Goal: Information Seeking & Learning: Learn about a topic

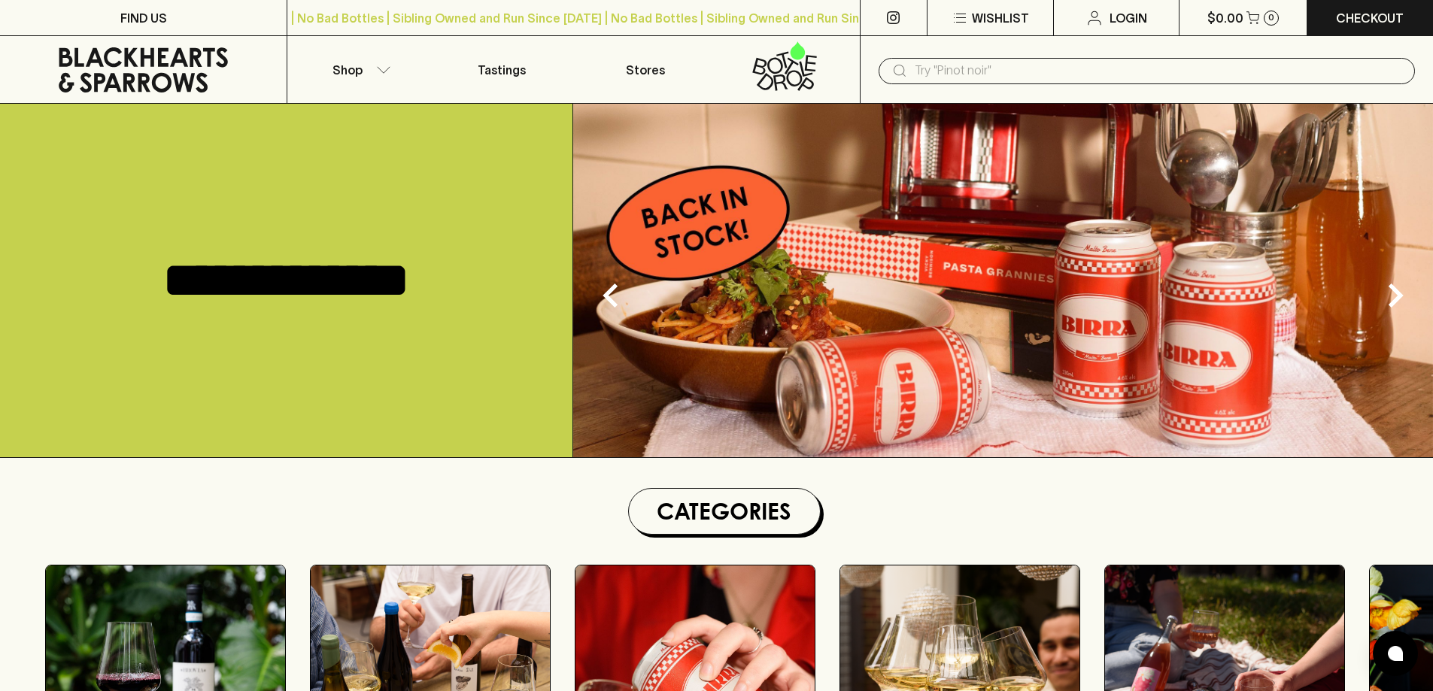
click at [1009, 63] on input "text" at bounding box center [1159, 71] width 488 height 24
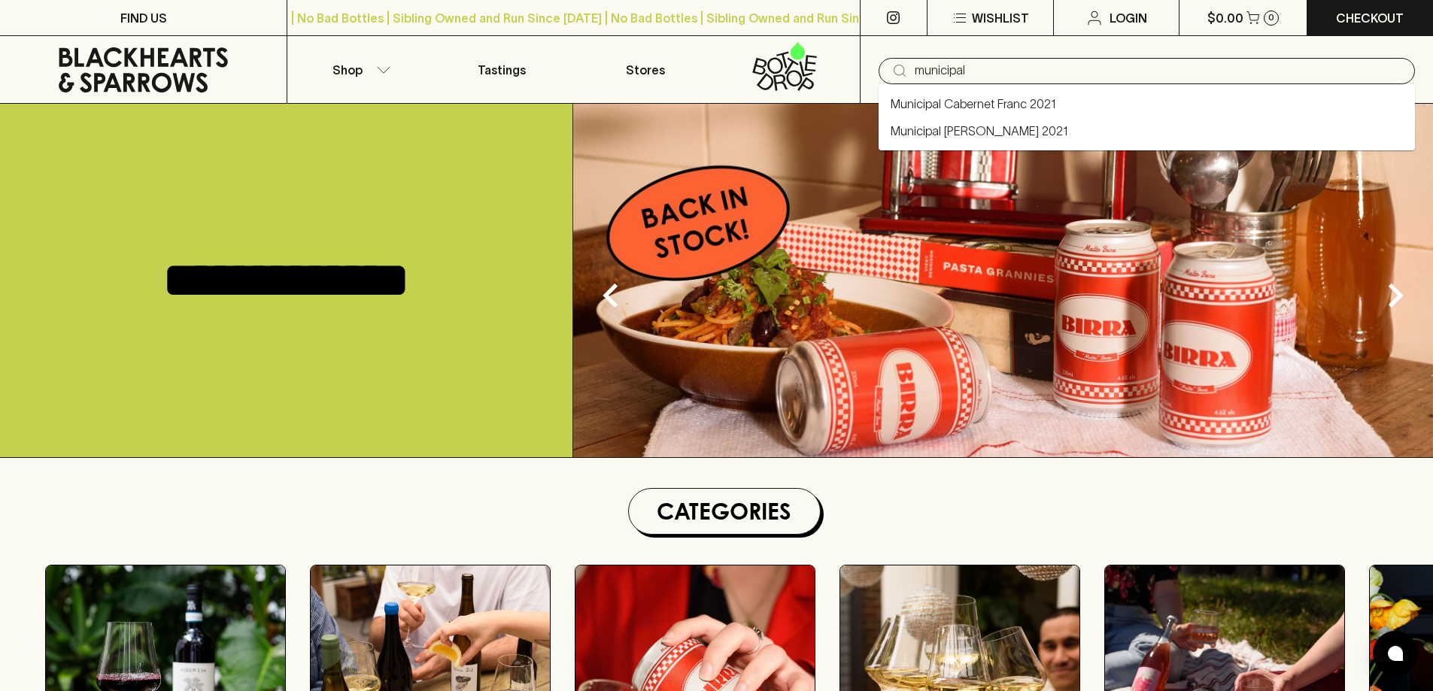
type input "municipal"
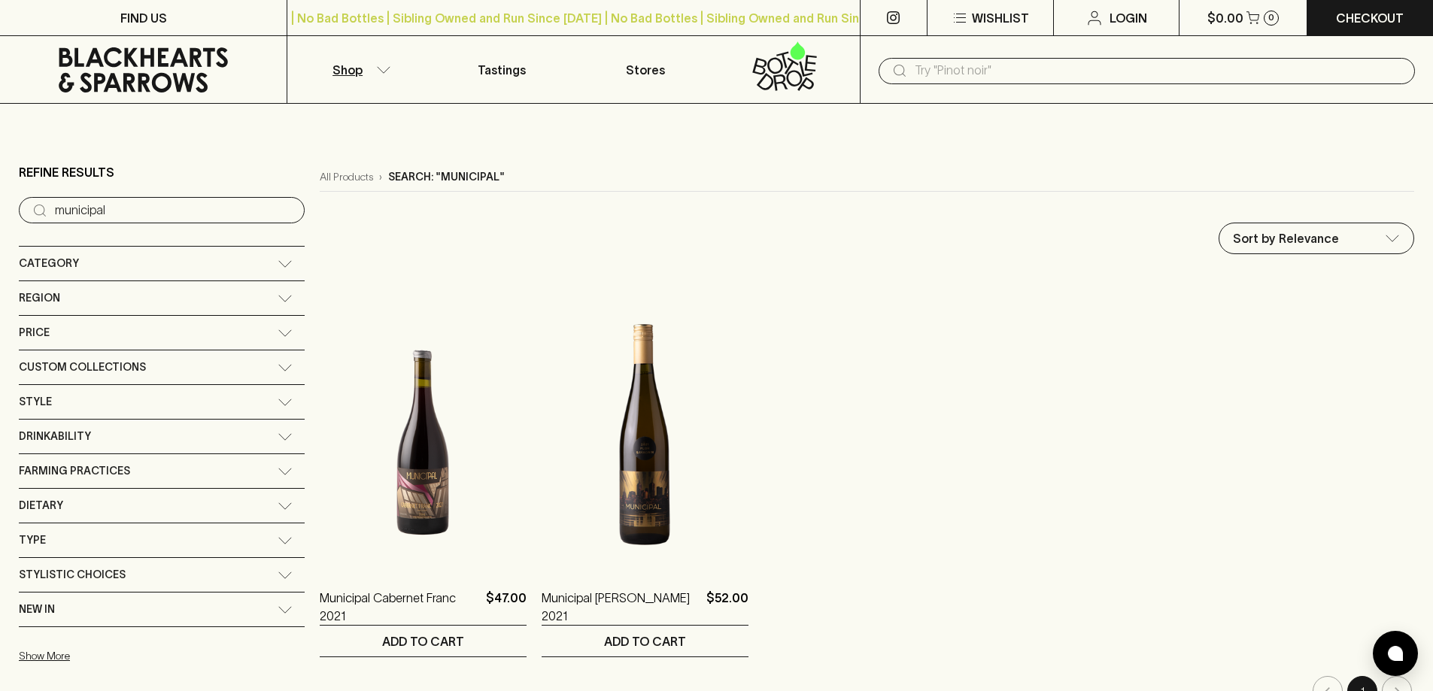
click at [995, 62] on input "text" at bounding box center [1159, 71] width 488 height 24
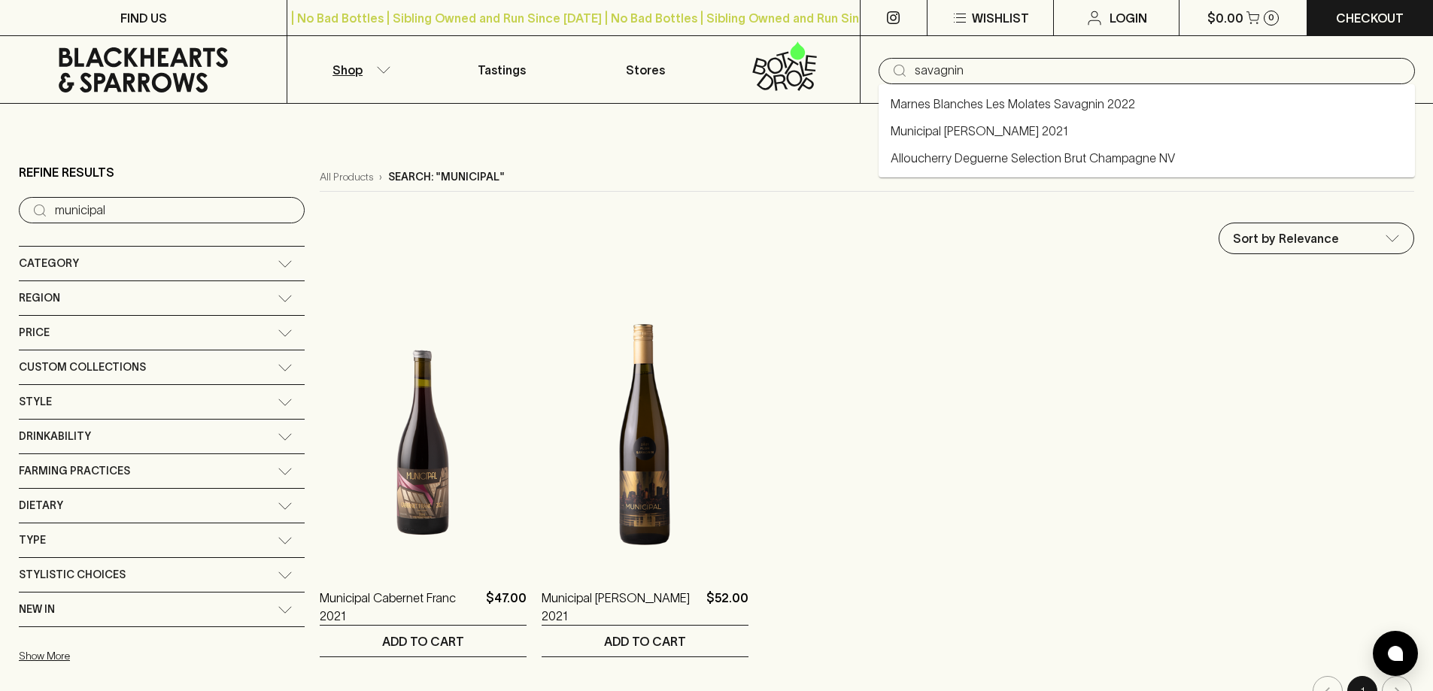
type input "savagnin"
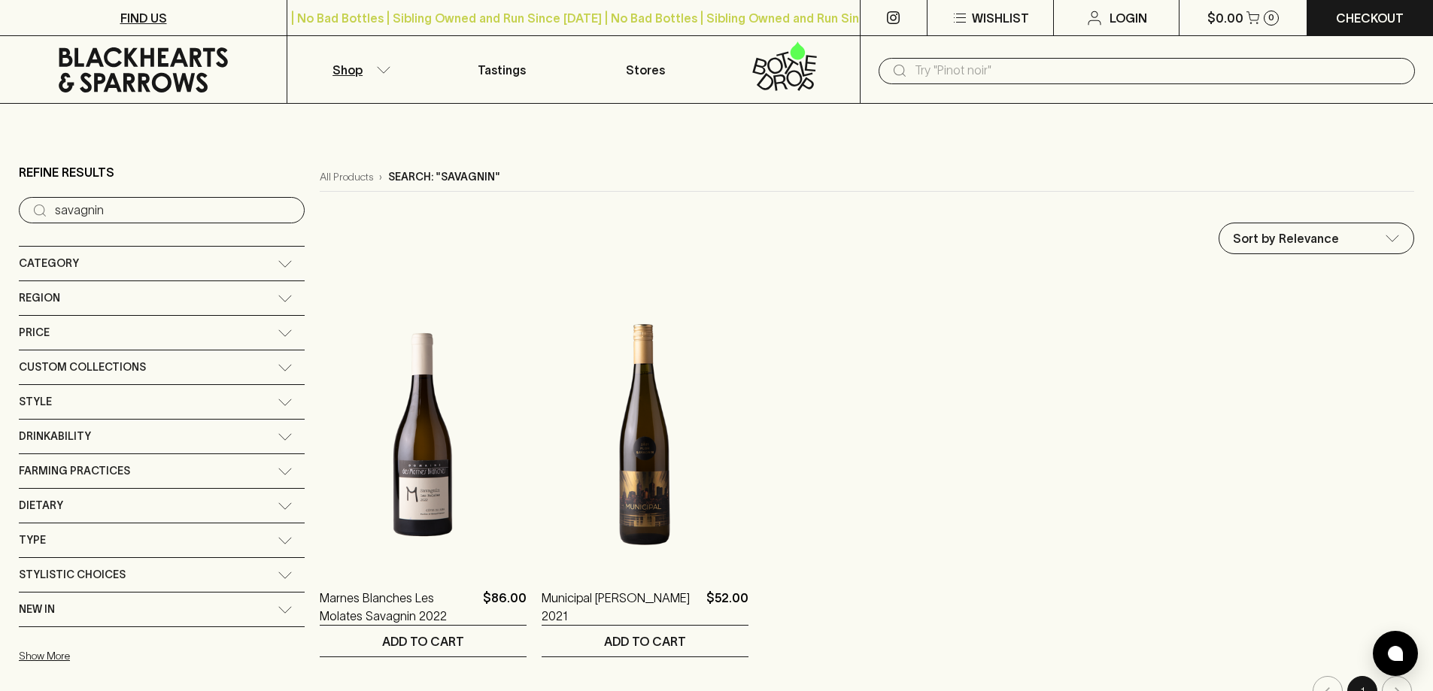
type input "municipal"
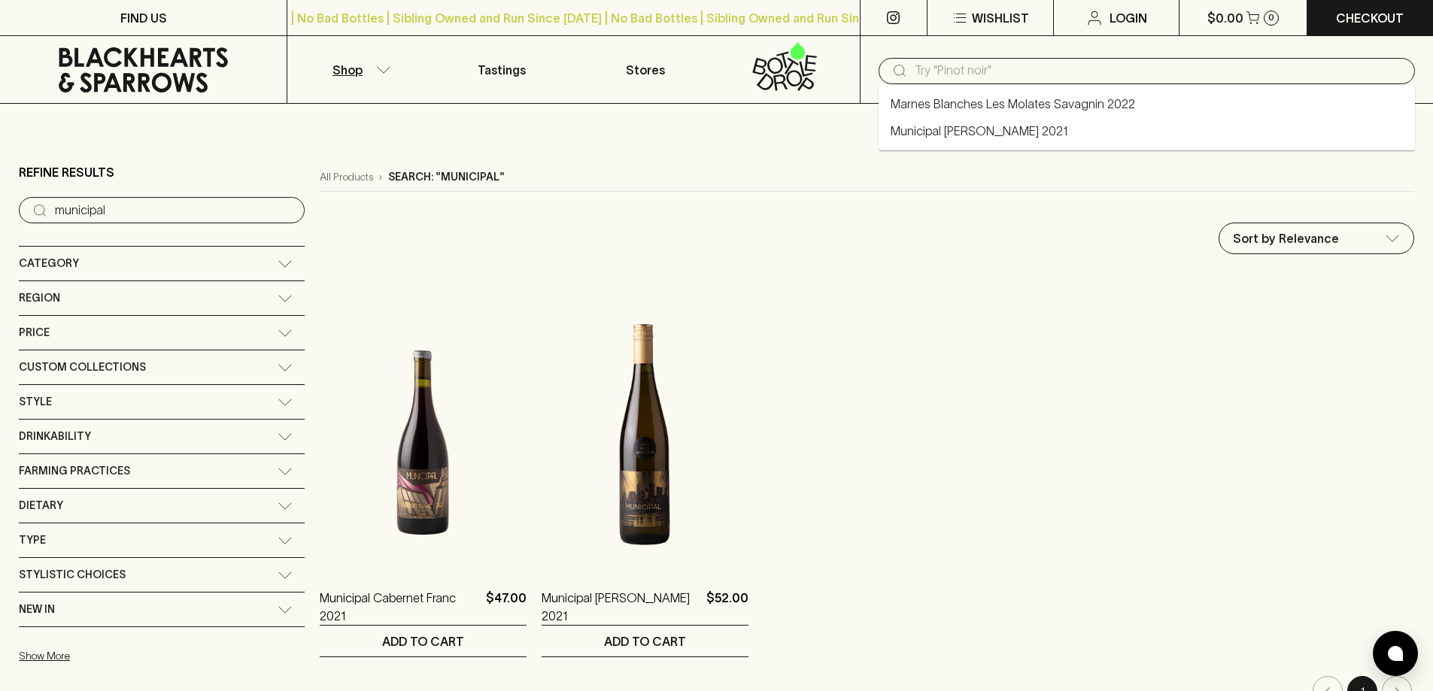
click at [1095, 71] on input "text" at bounding box center [1159, 71] width 488 height 24
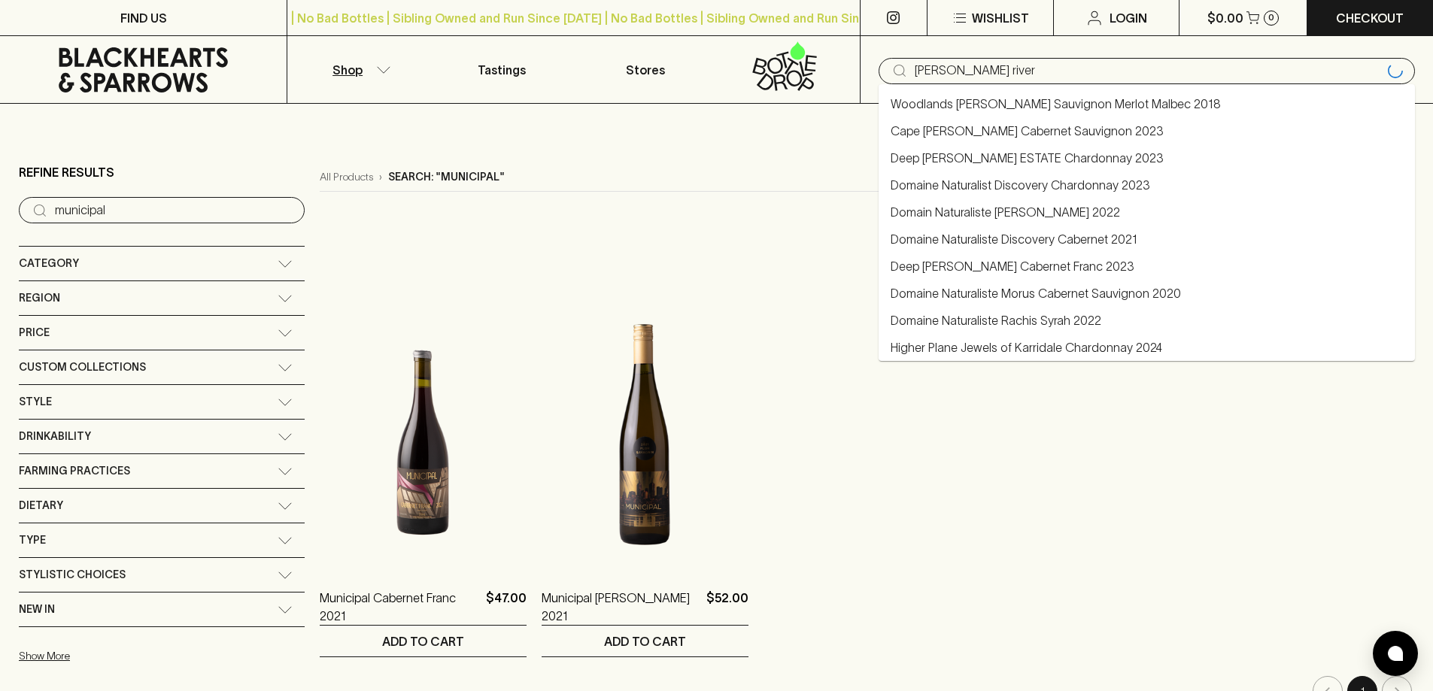
type input "margaret river"
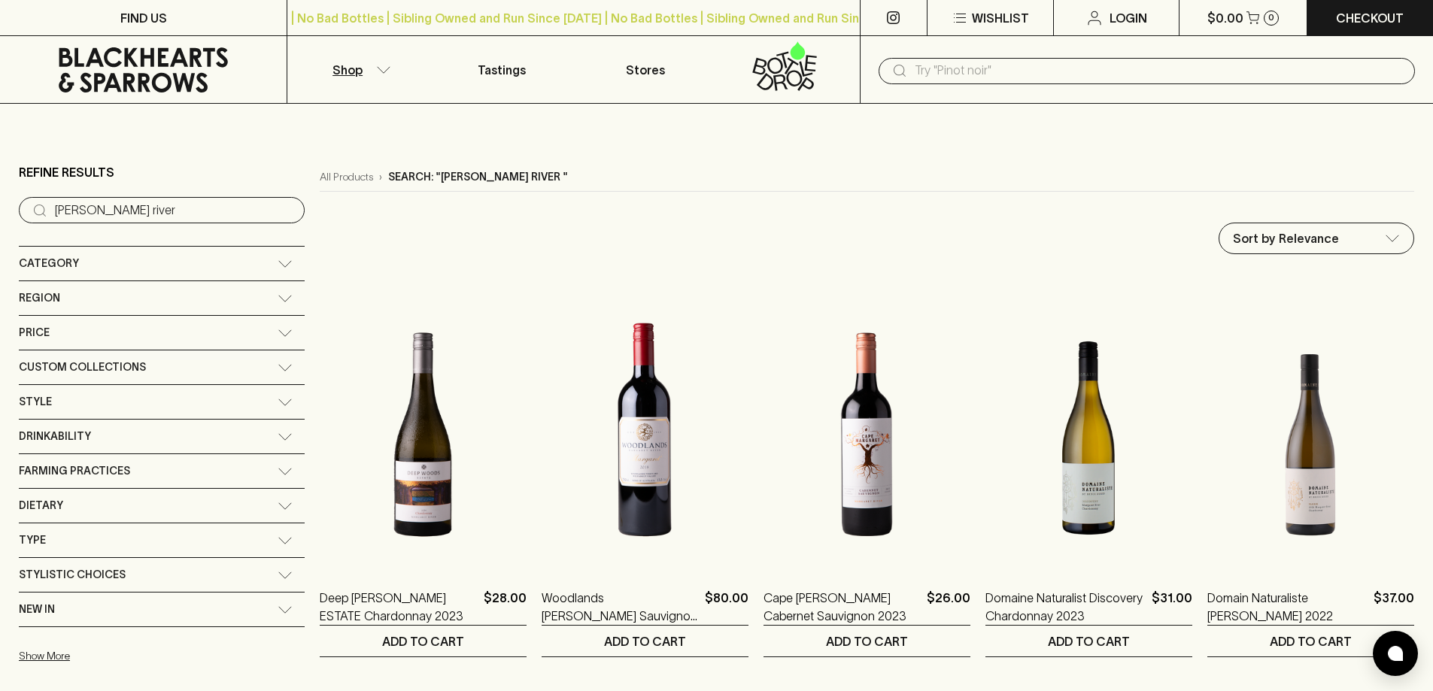
click at [1138, 68] on input "text" at bounding box center [1159, 71] width 488 height 24
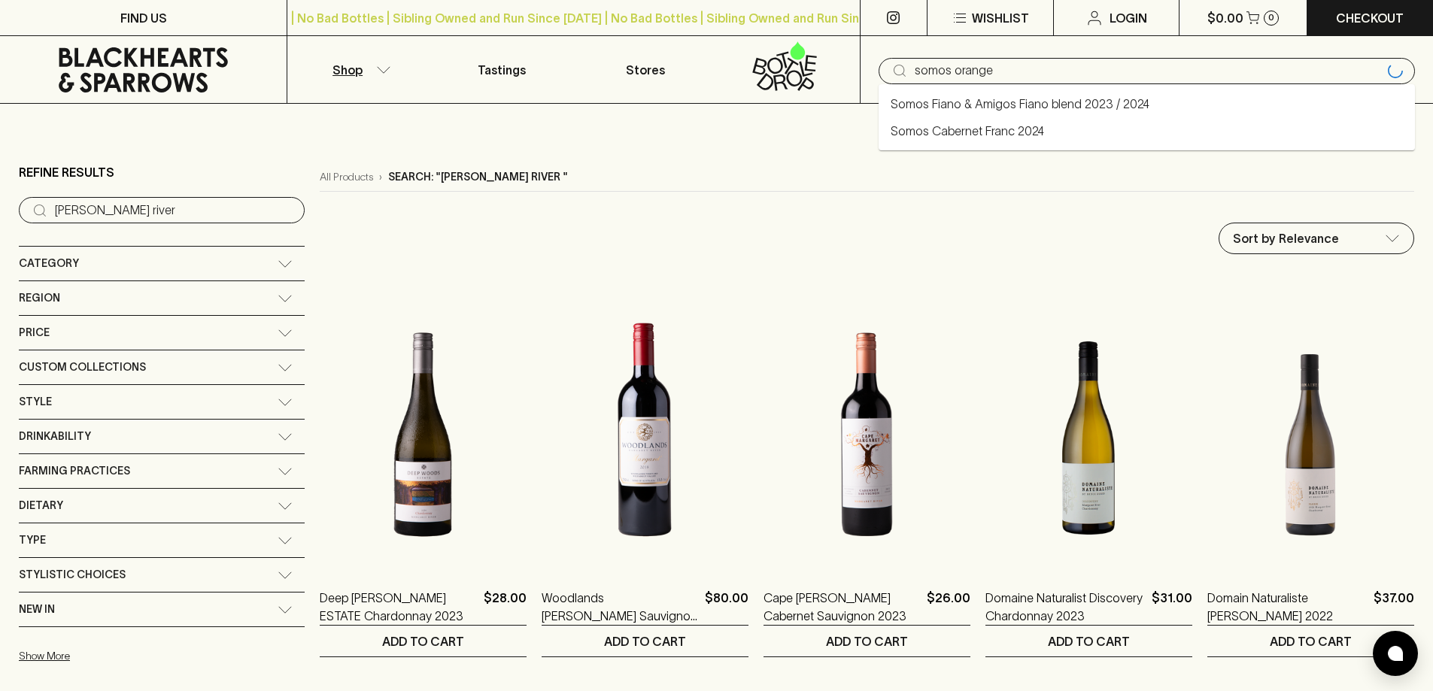
type input "somos orange"
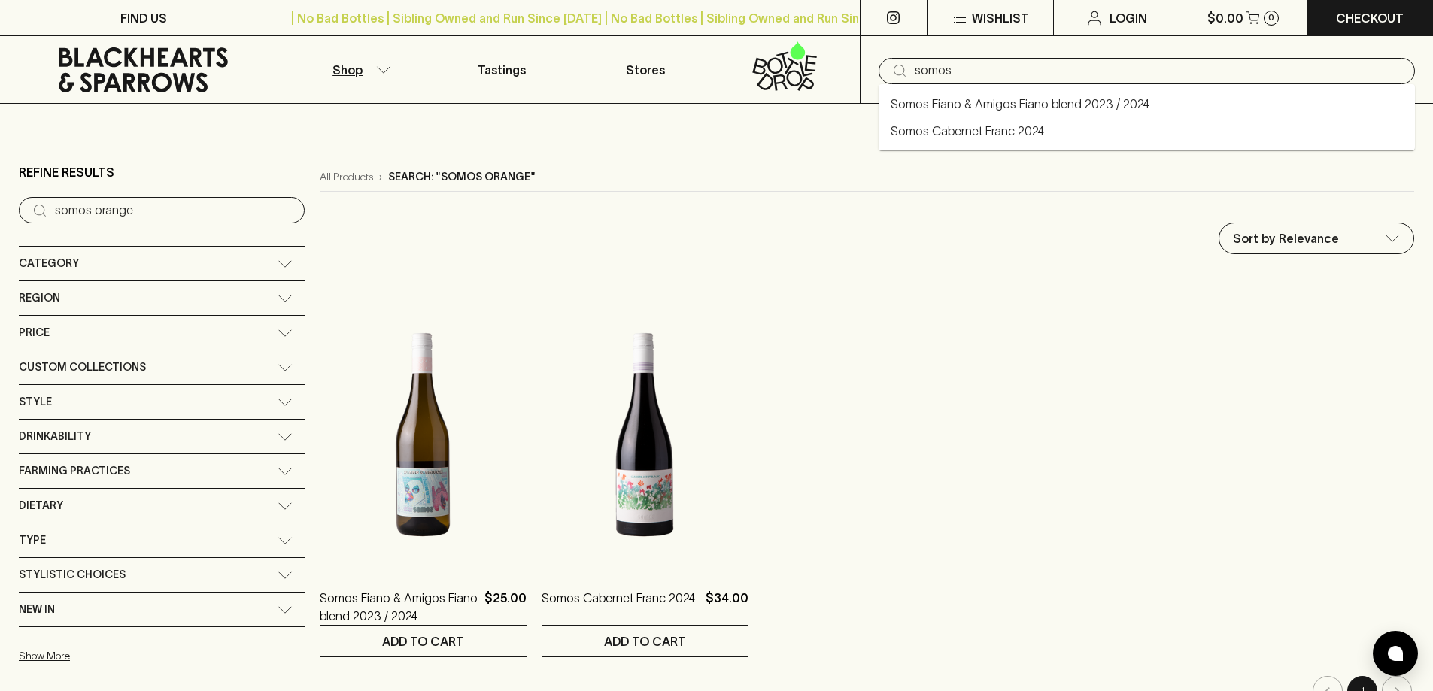
type input "somos"
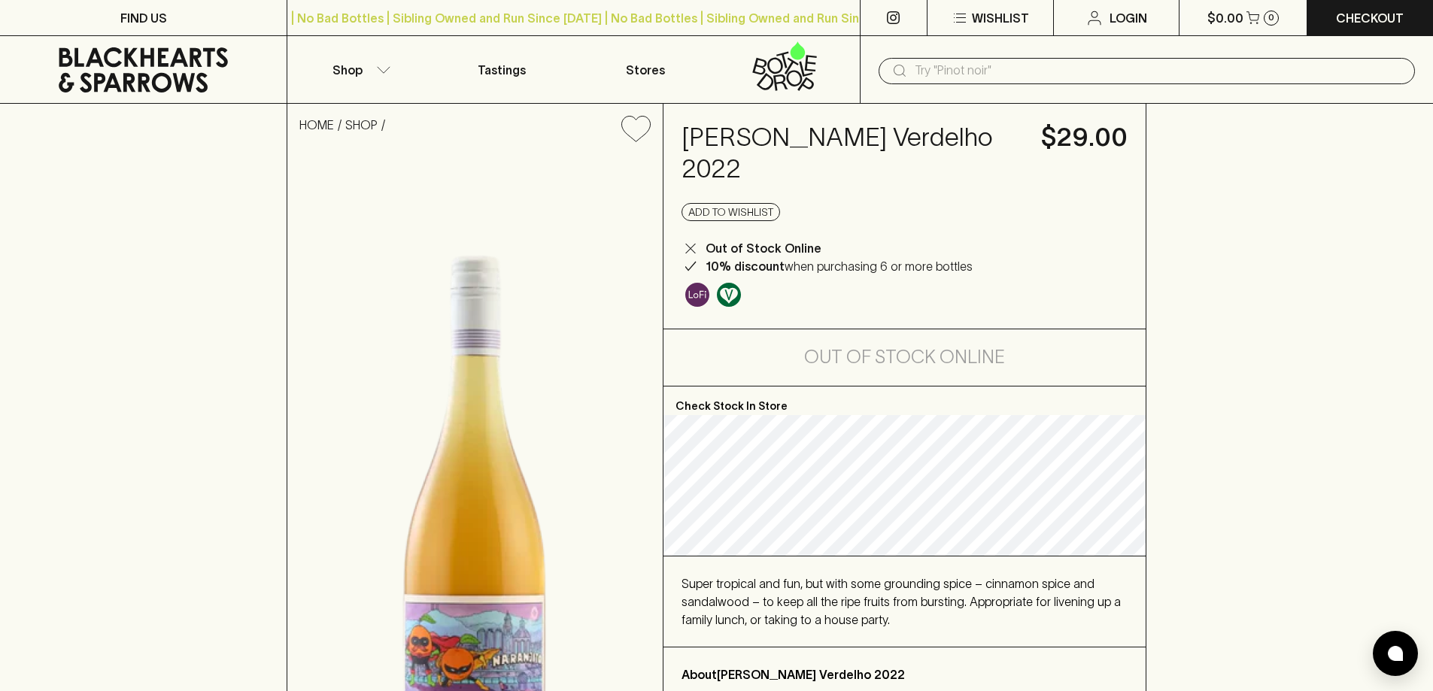
click at [29, 257] on div "HOME SHOP Somos Naranjito Verdelho 2022 $29.00 Add to wishlist Out of Stock Onl…" at bounding box center [716, 472] width 1433 height 737
drag, startPoint x: 1429, startPoint y: 370, endPoint x: 1350, endPoint y: 370, distance: 79.0
click at [1429, 370] on div "HOME SHOP Somos Naranjito Verdelho 2022 $29.00 Add to wishlist Out of Stock Onl…" at bounding box center [716, 472] width 1433 height 737
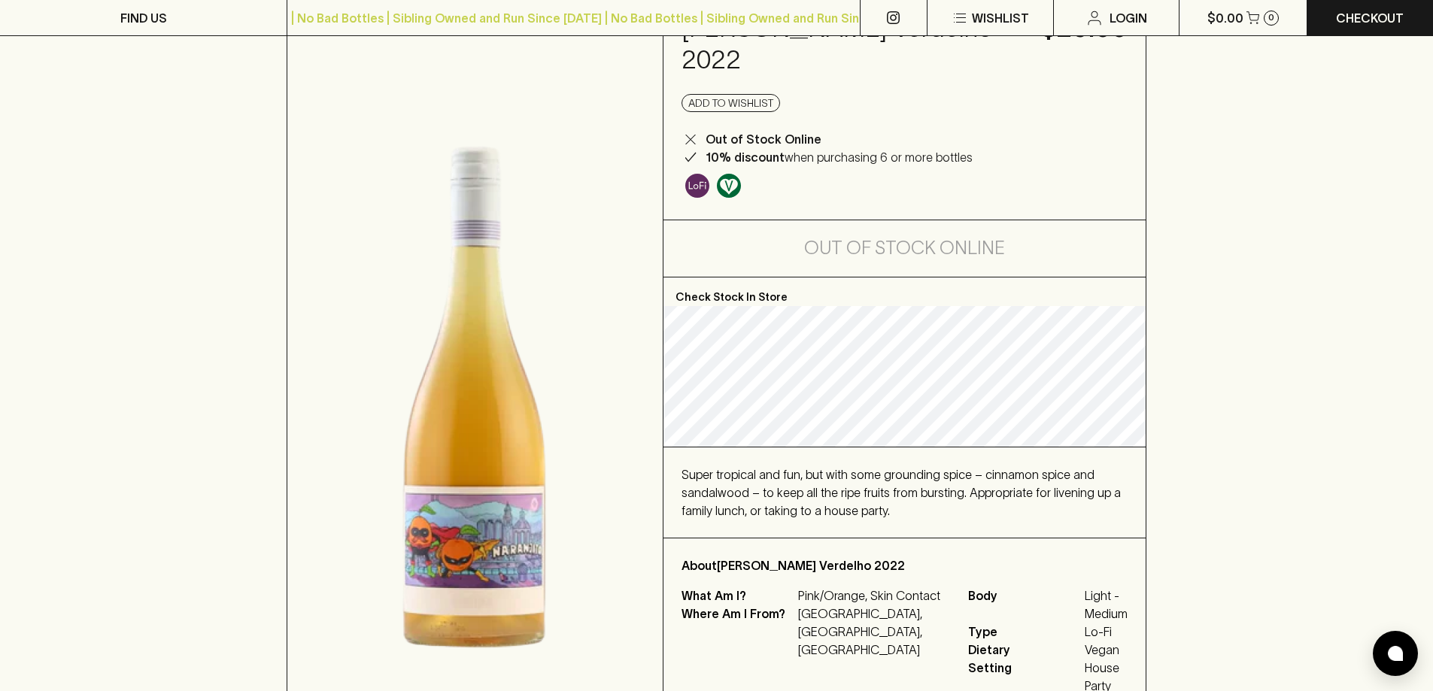
scroll to position [376, 0]
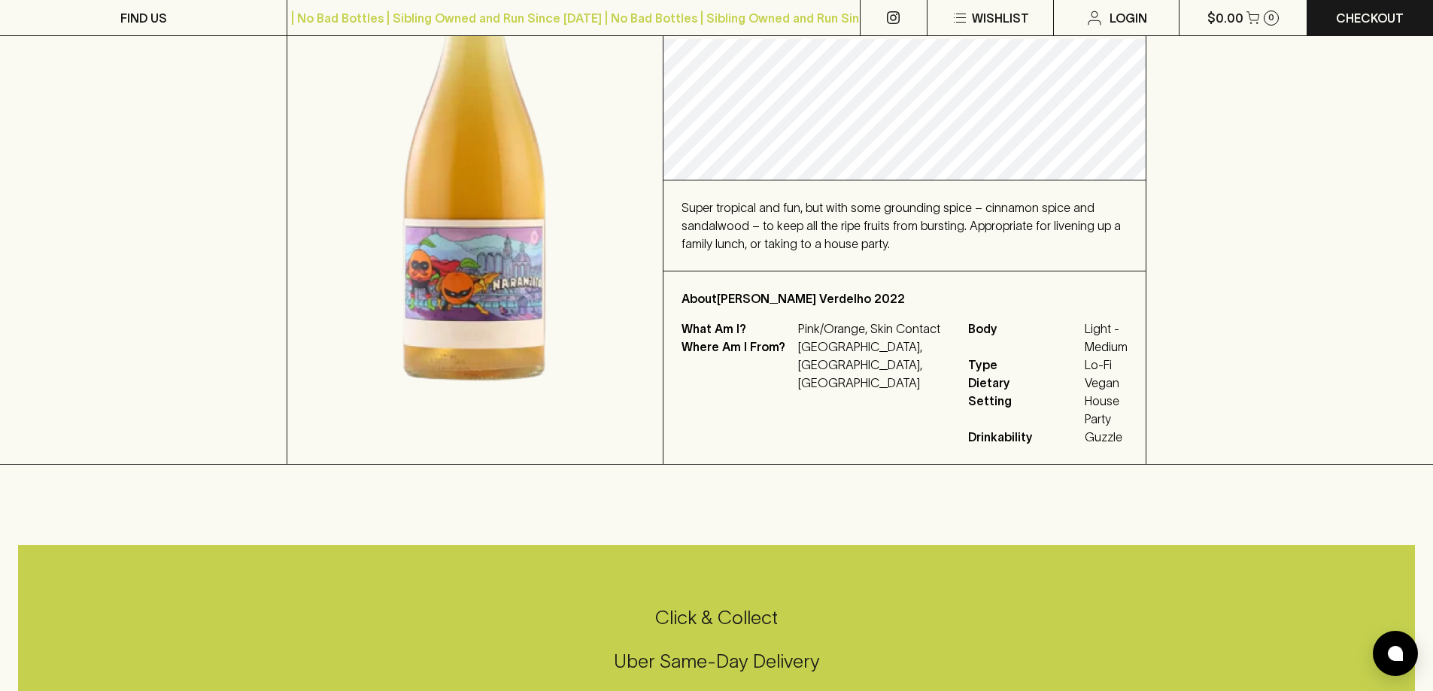
click at [1293, 324] on div "HOME SHOP Somos Naranjito Verdelho 2022 $29.00 Add to wishlist Out of Stock Onl…" at bounding box center [716, 96] width 1433 height 737
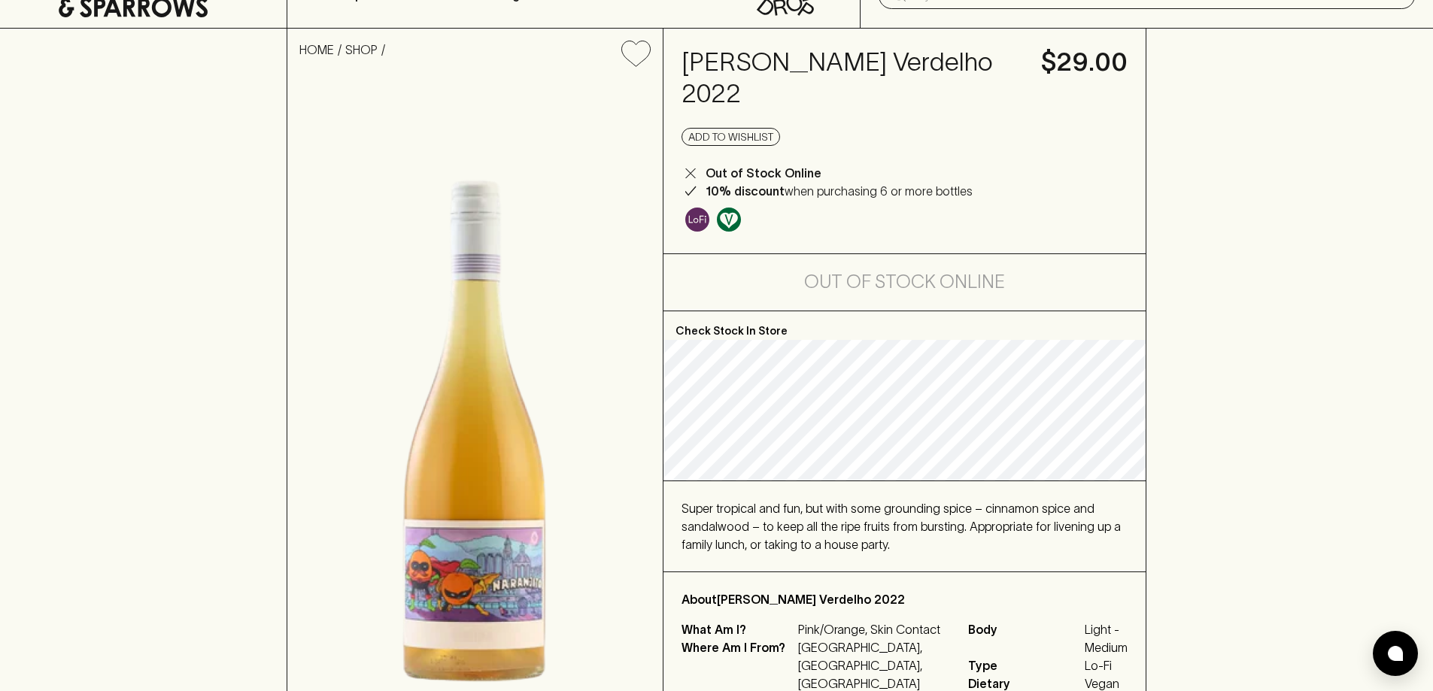
drag, startPoint x: 1033, startPoint y: 494, endPoint x: 994, endPoint y: 505, distance: 40.5
click at [1033, 494] on div "Super tropical and fun, but with some grounding spice – cinnamon spice and sand…" at bounding box center [905, 527] width 482 height 90
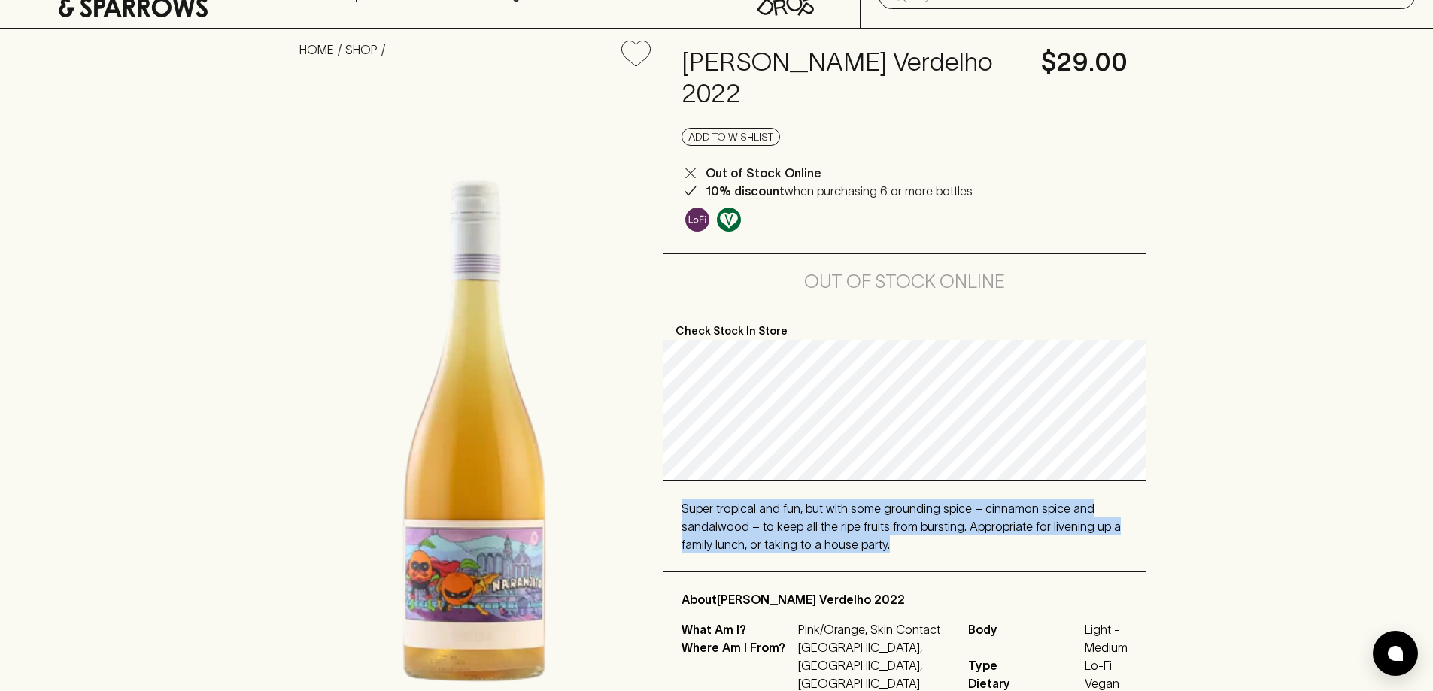
drag, startPoint x: 680, startPoint y: 507, endPoint x: 883, endPoint y: 547, distance: 206.3
click at [883, 547] on div "Super tropical and fun, but with some grounding spice – cinnamon spice and sand…" at bounding box center [905, 527] width 482 height 90
copy span "Super tropical and fun, but with some grounding spice – cinnamon spice and sand…"
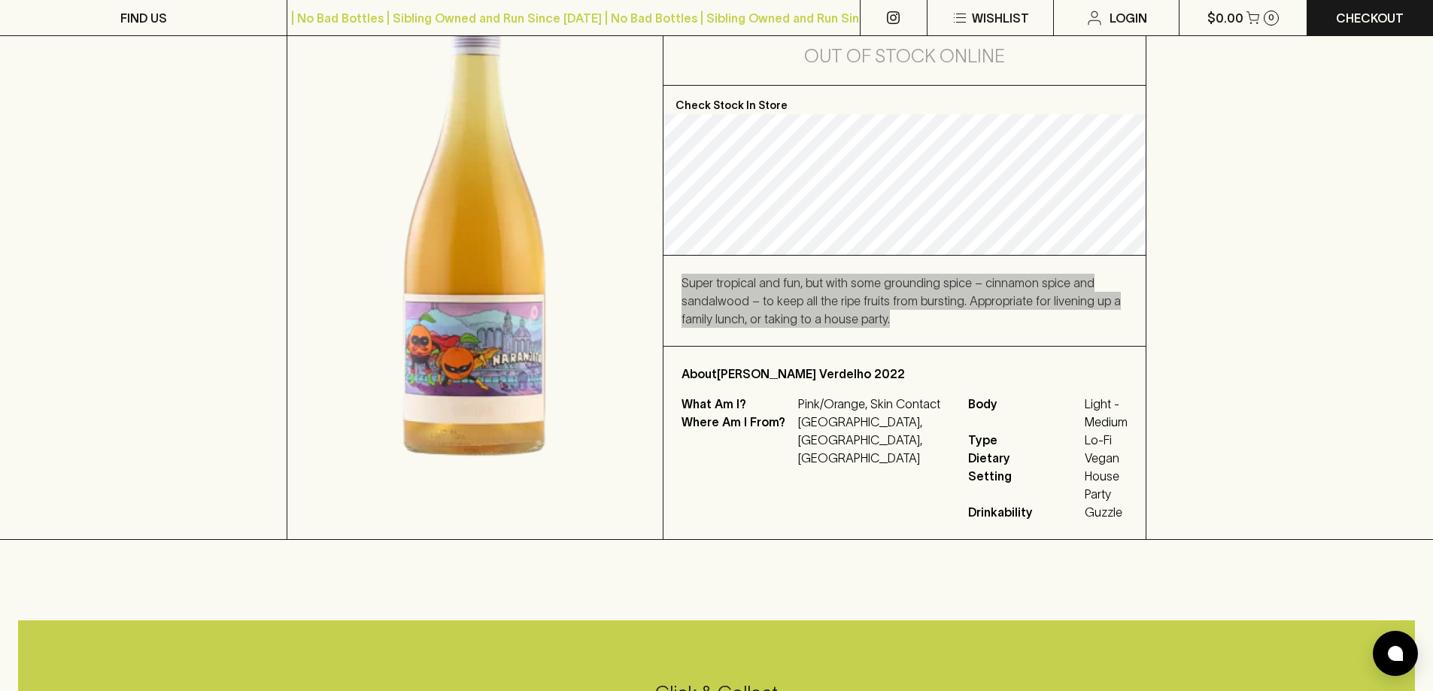
scroll to position [0, 0]
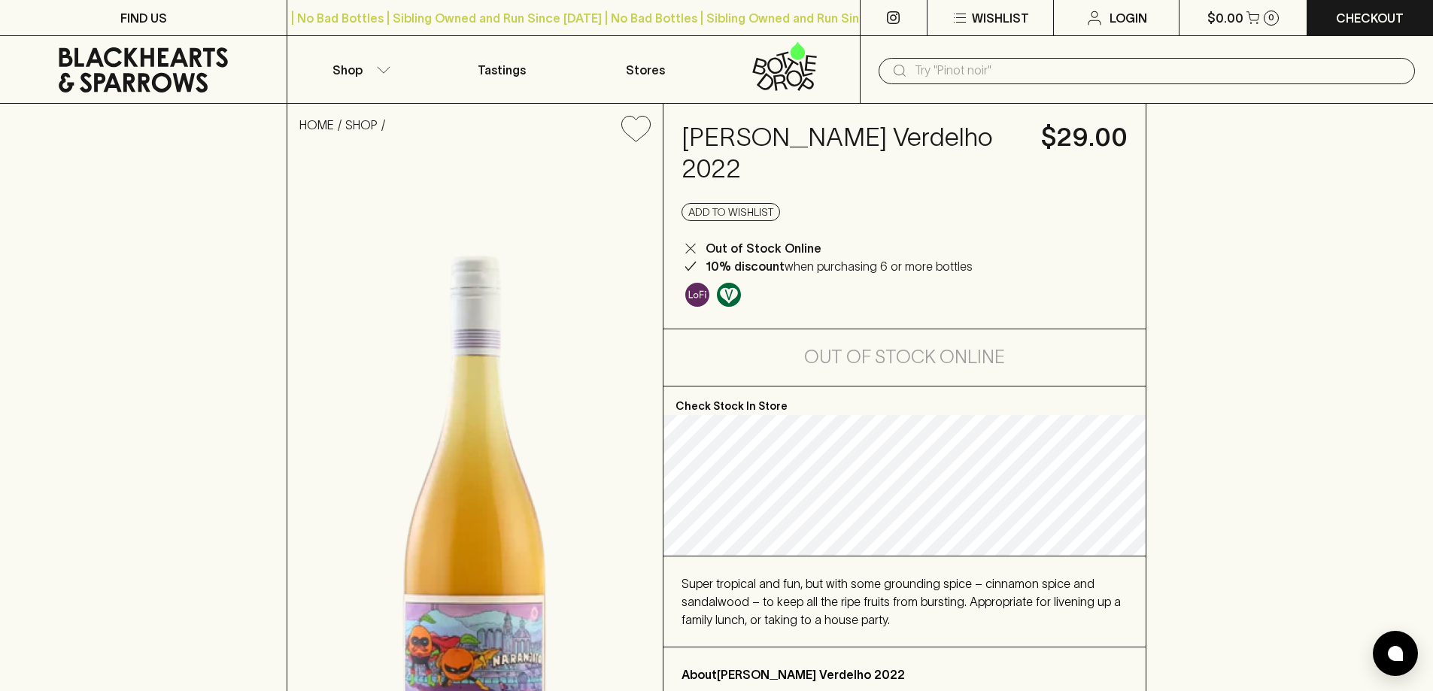
click at [1162, 278] on div "HOME SHOP Somos Naranjito Verdelho 2022 $29.00 Add to wishlist Out of Stock Onl…" at bounding box center [716, 472] width 1433 height 737
click at [961, 53] on div "​" at bounding box center [1146, 70] width 573 height 68
click at [971, 68] on input "text" at bounding box center [1159, 71] width 488 height 24
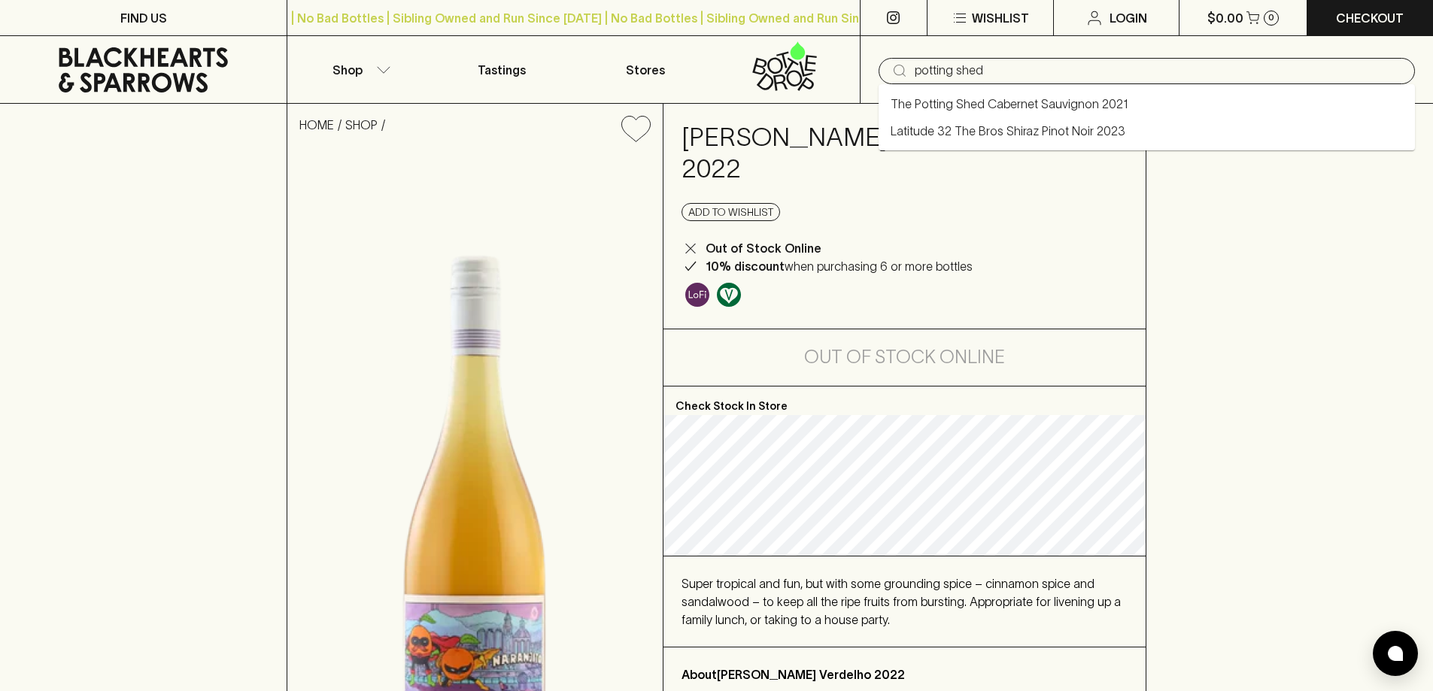
click at [985, 106] on link "The Potting Shed Cabernet Sauvignon 2021" at bounding box center [1010, 104] width 238 height 18
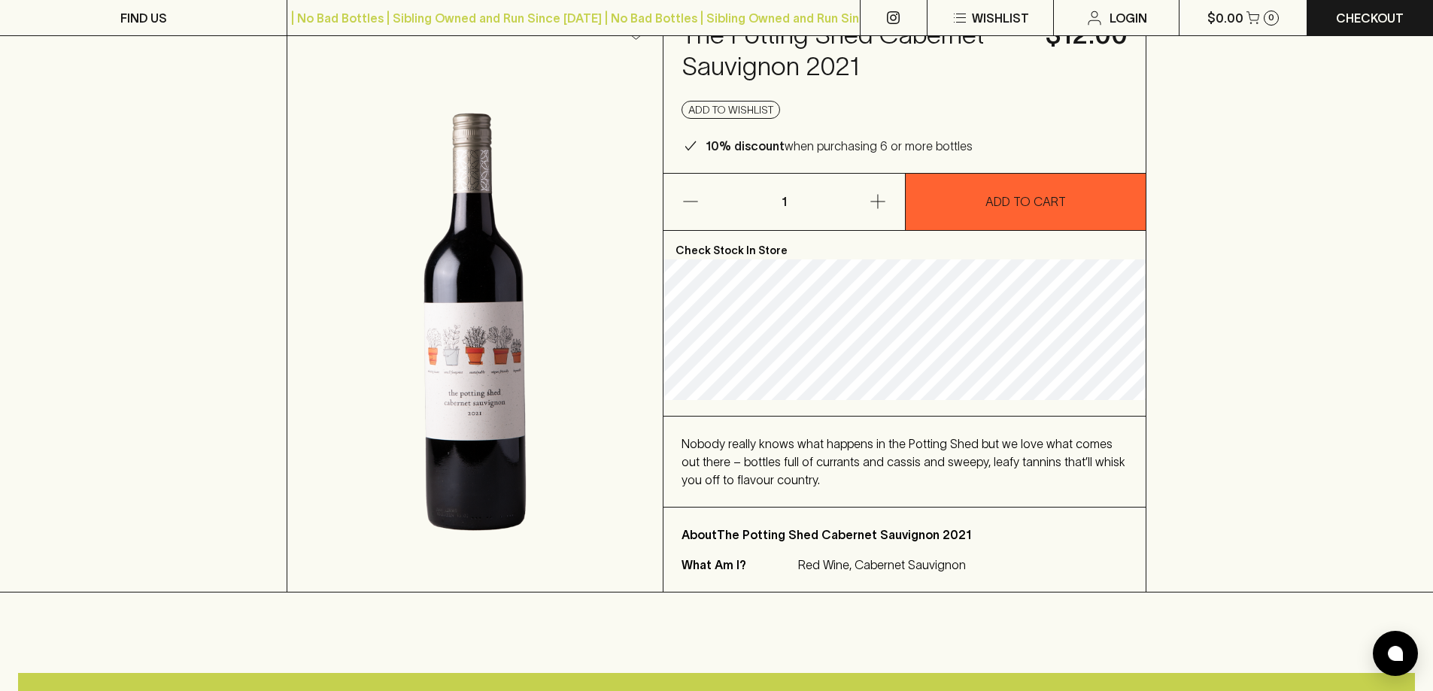
scroll to position [75, 0]
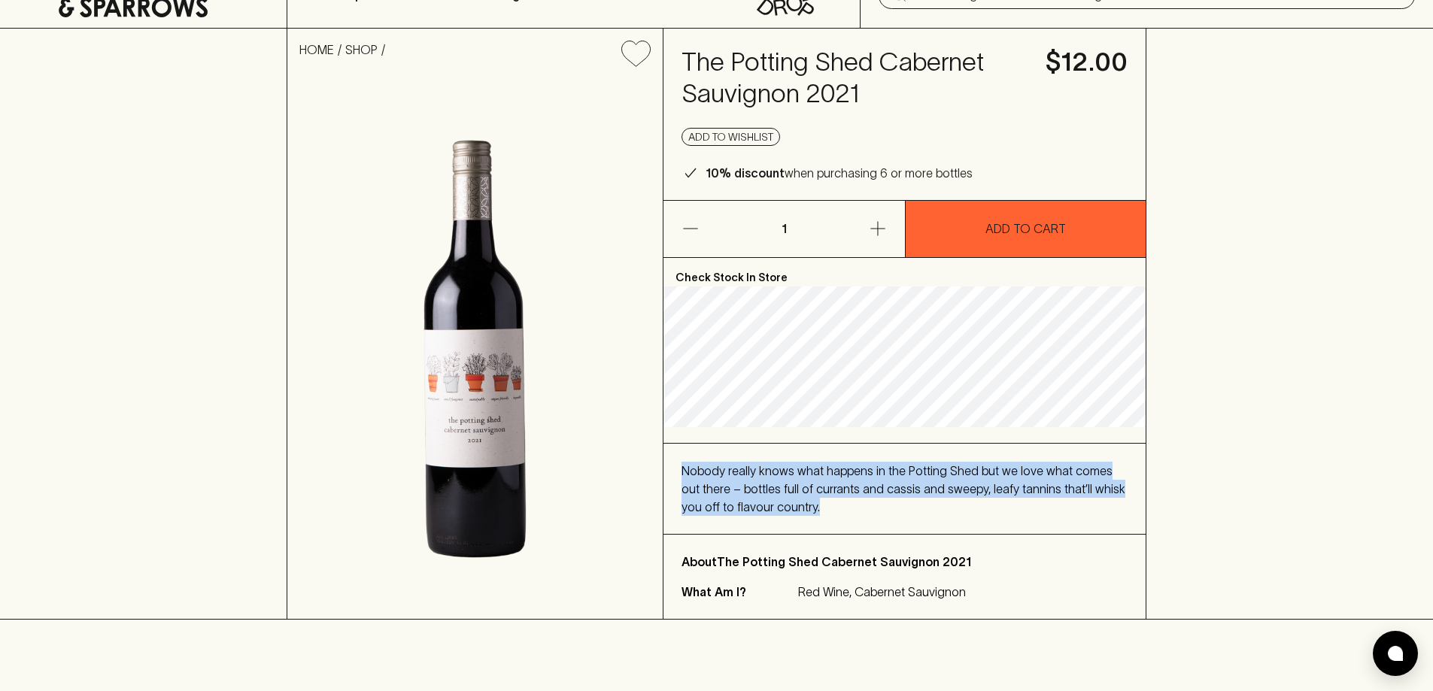
drag, startPoint x: 682, startPoint y: 470, endPoint x: 814, endPoint y: 512, distance: 138.0
click at [814, 512] on div "Nobody really knows what happens in the Potting Shed but we love what comes out…" at bounding box center [905, 489] width 446 height 54
copy span "Nobody really knows what happens in the Potting Shed but we love what comes out…"
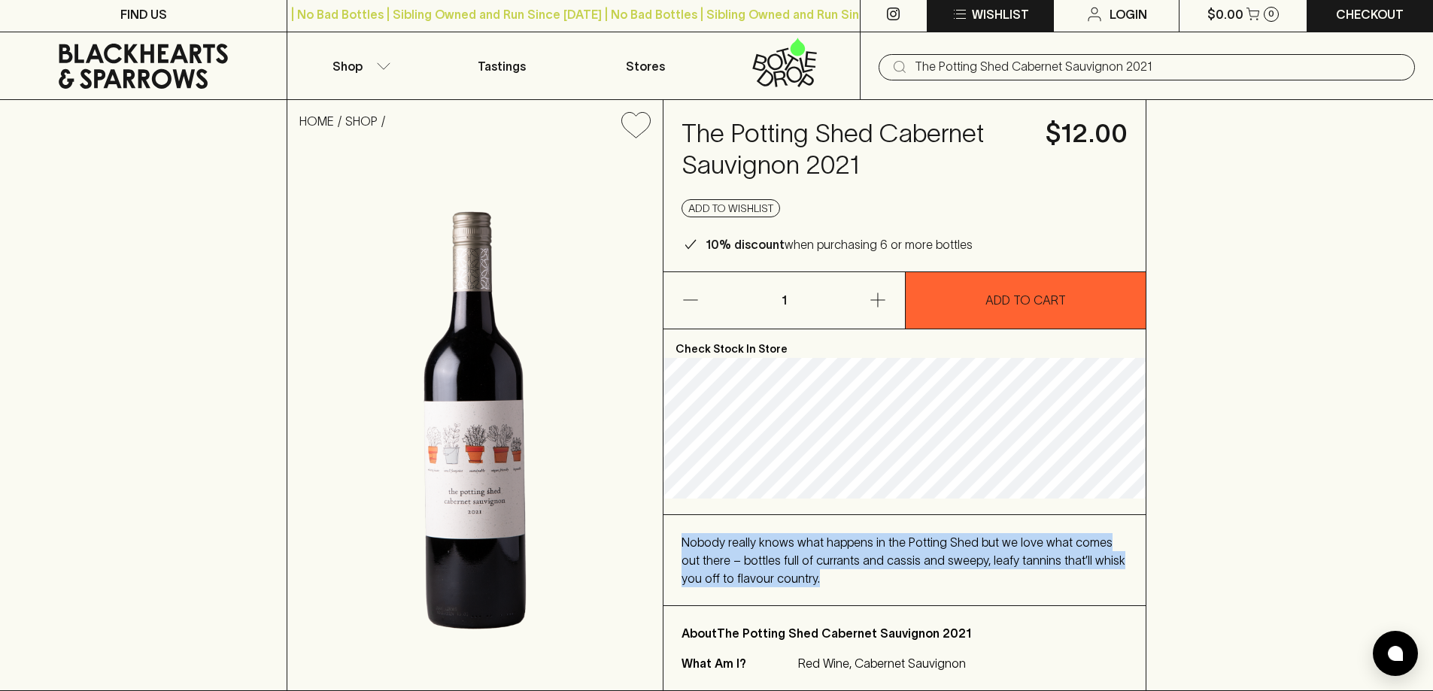
scroll to position [0, 0]
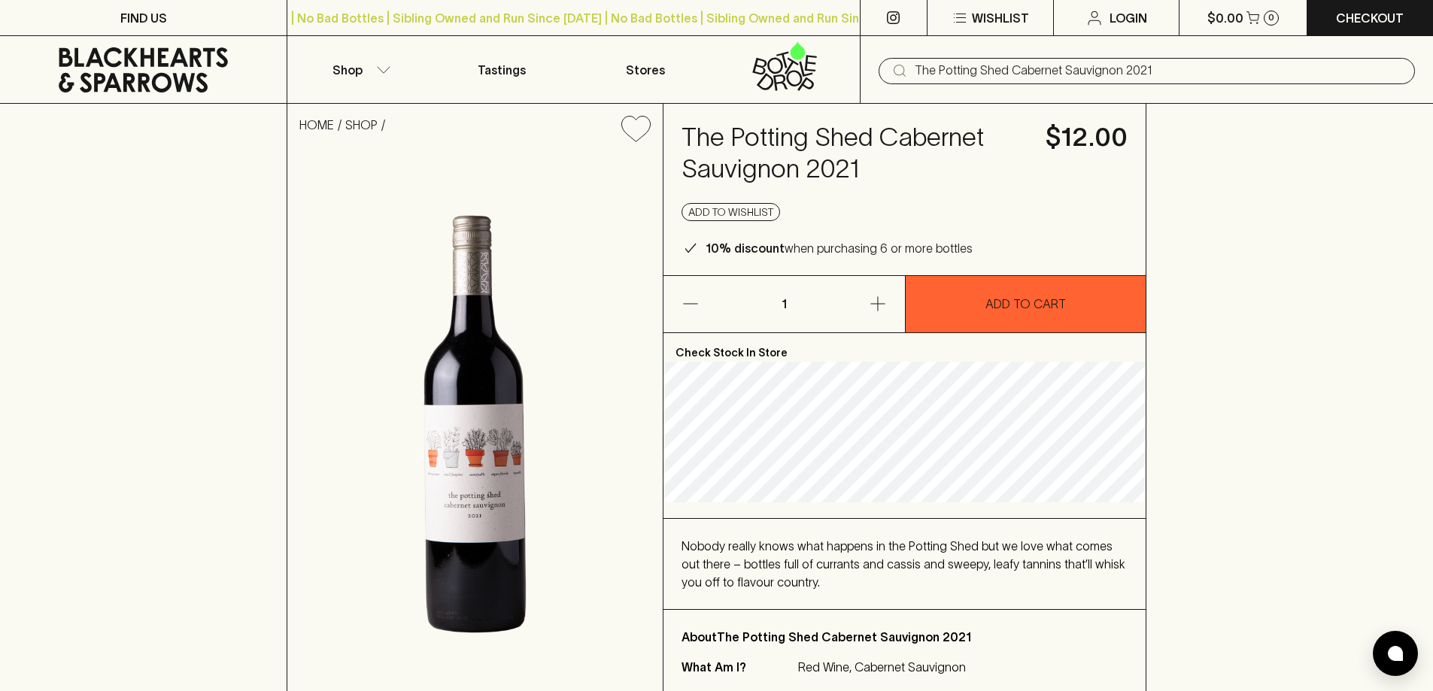
click at [1171, 72] on input "The Potting Shed Cabernet Sauvignon 2021" at bounding box center [1159, 71] width 488 height 24
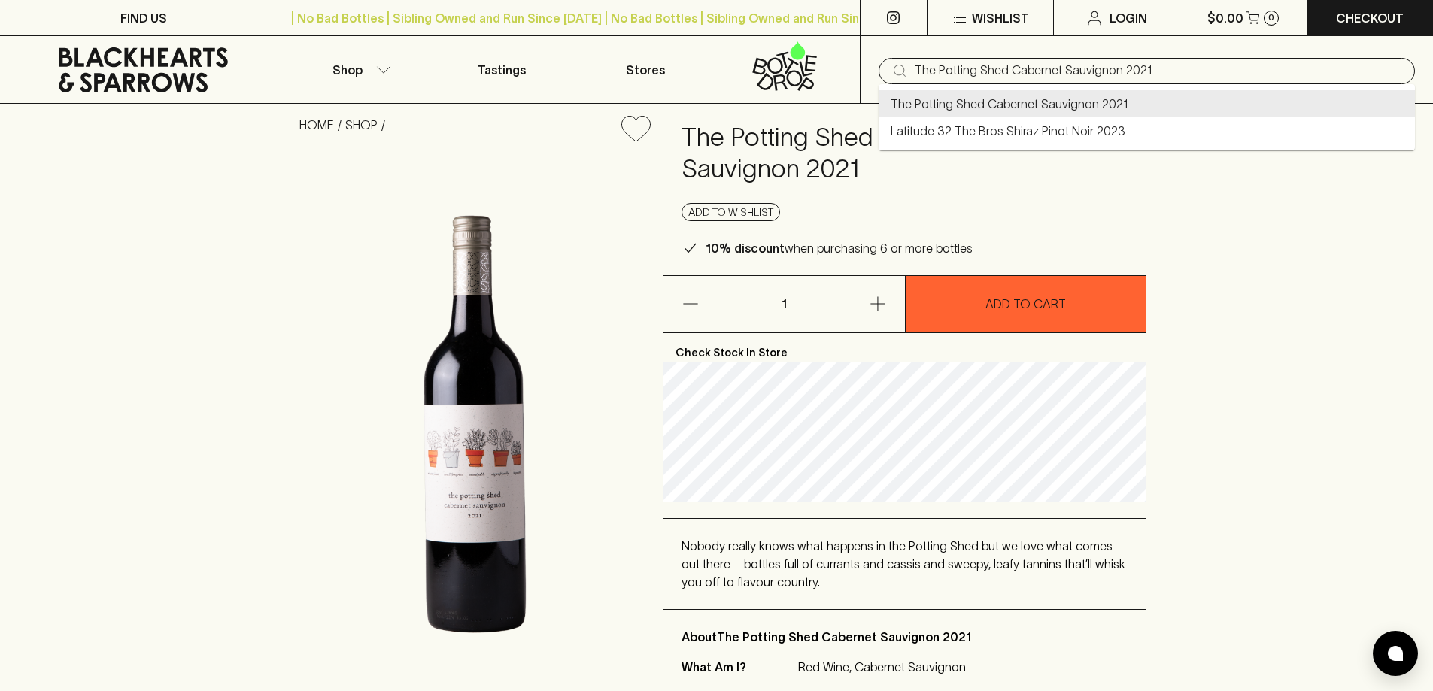
click at [1171, 72] on input "The Potting Shed Cabernet Sauvignon 2021" at bounding box center [1159, 71] width 488 height 24
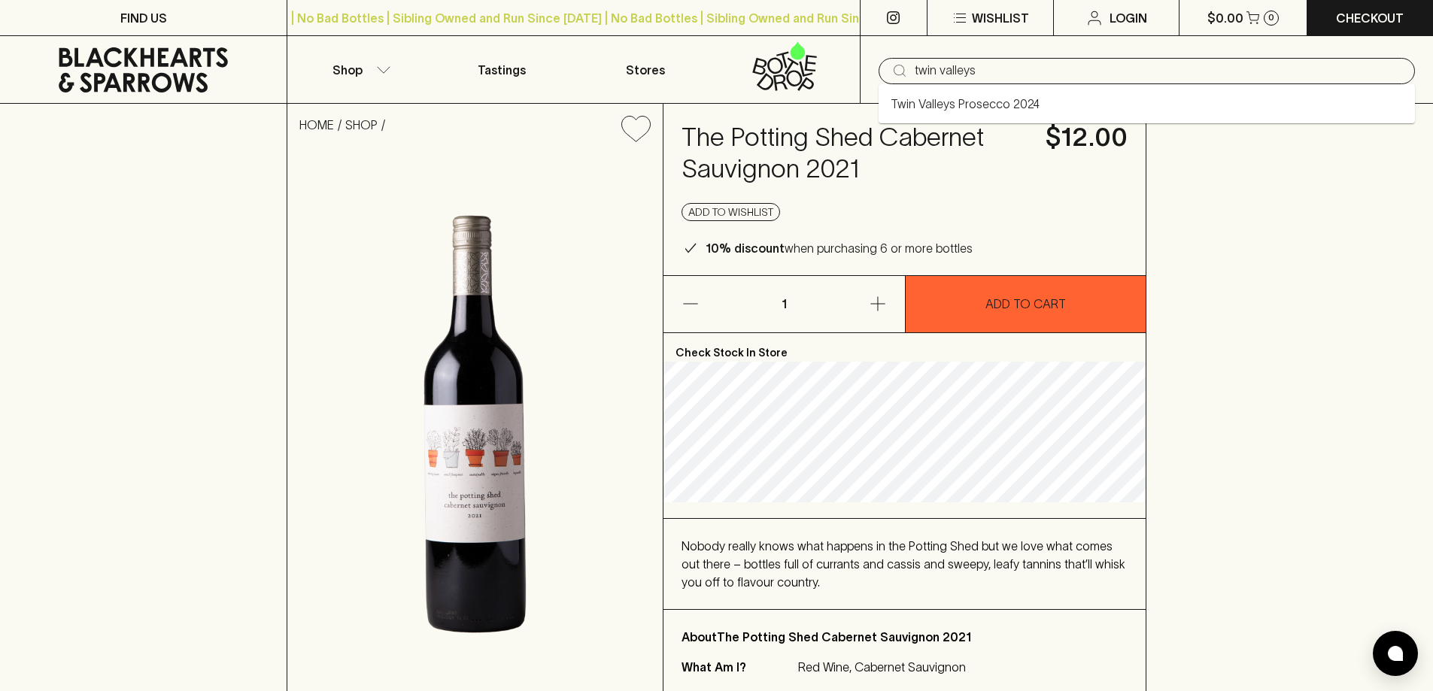
click at [1114, 101] on li "Twin Valleys Prosecco 2024" at bounding box center [1147, 103] width 536 height 27
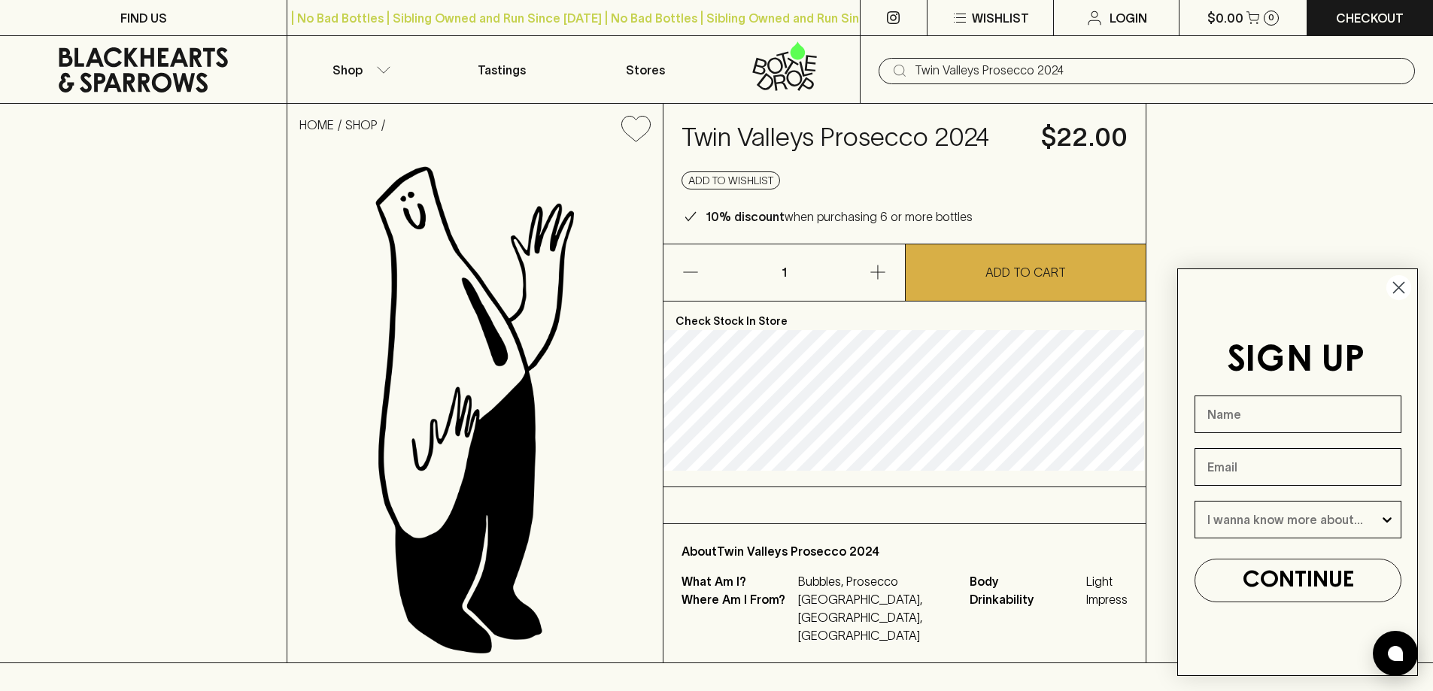
type input "Twin Valleys Prosecco 2024"
click at [515, 67] on p "Tastings" at bounding box center [502, 70] width 48 height 18
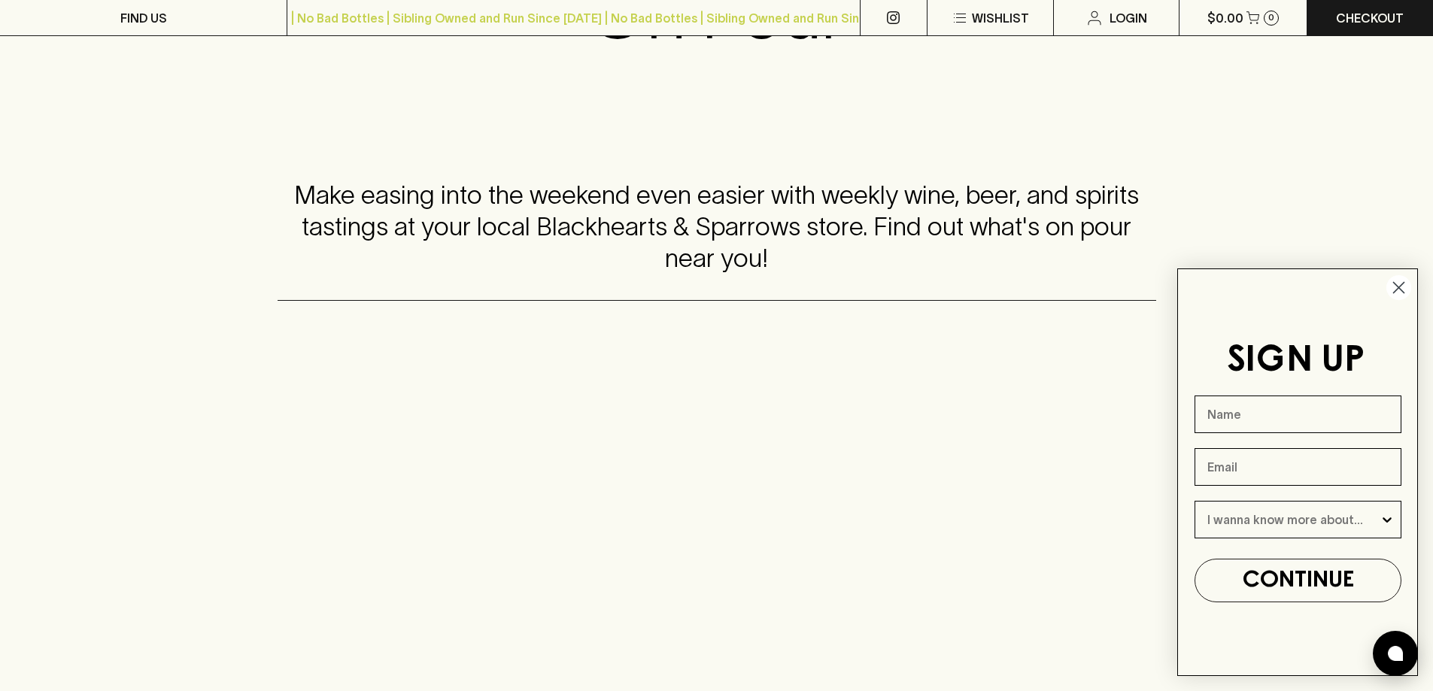
scroll to position [150, 0]
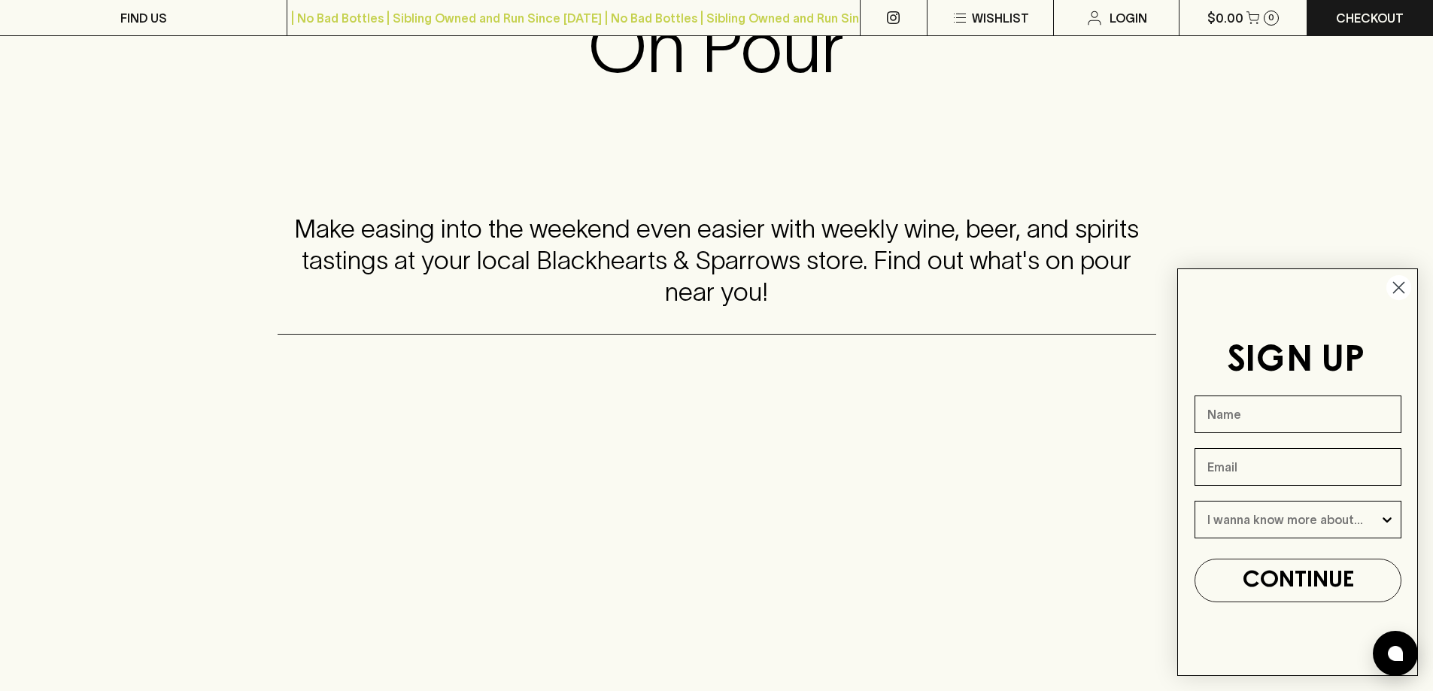
click at [1405, 290] on circle "Close dialog" at bounding box center [1399, 287] width 25 height 25
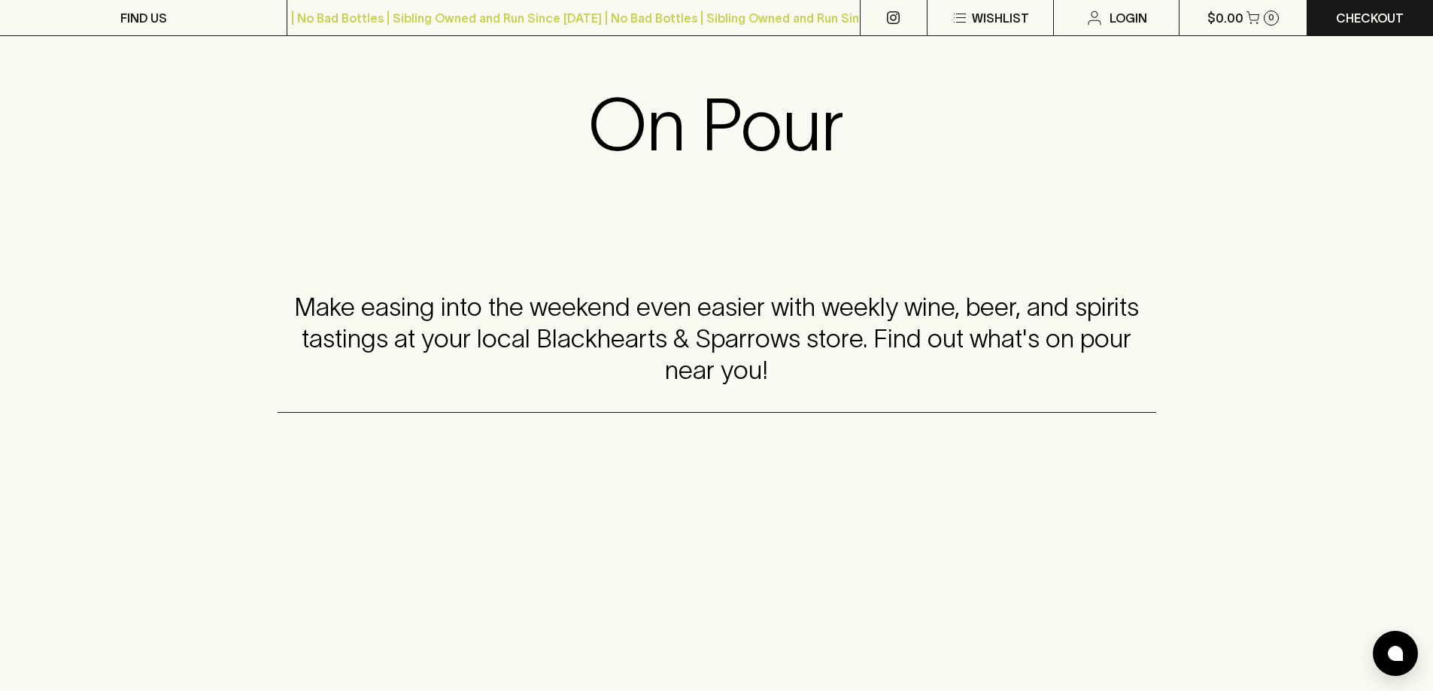
scroll to position [0, 0]
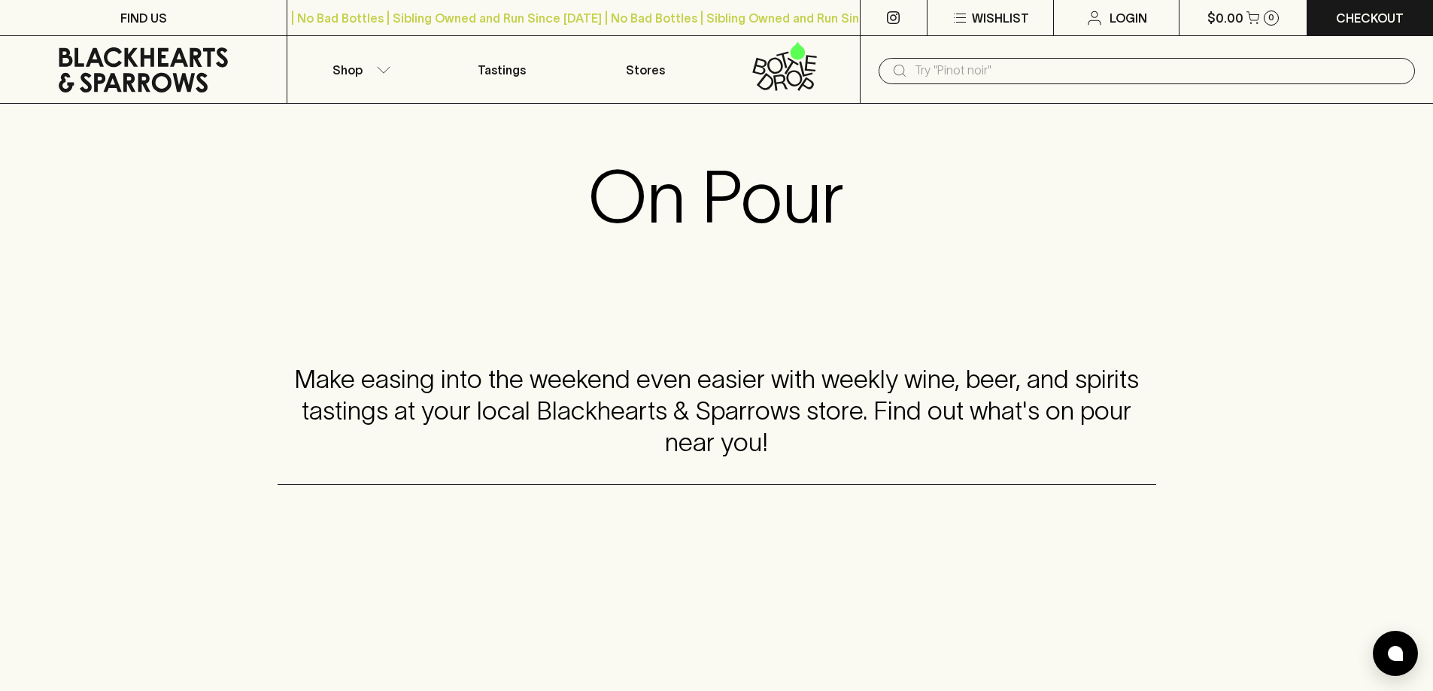
click at [994, 59] on div "​" at bounding box center [1147, 70] width 536 height 29
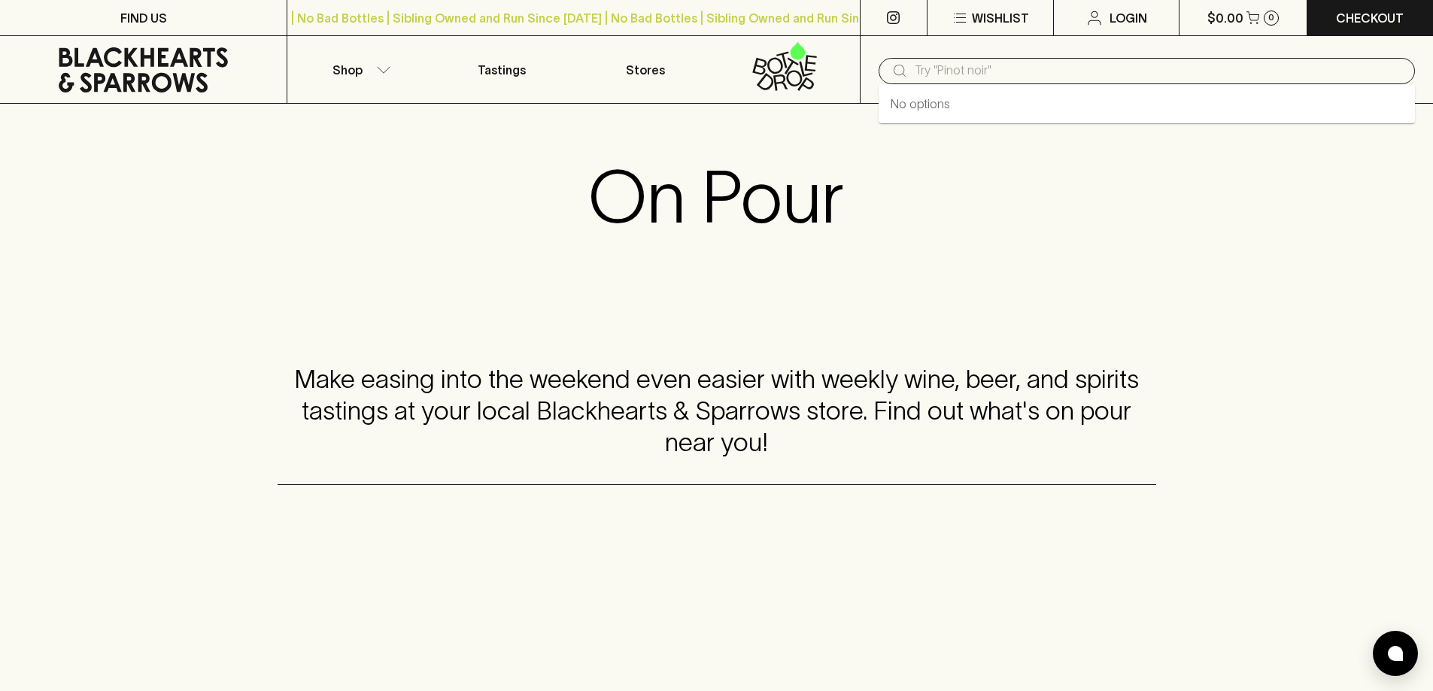
click at [994, 59] on input "text" at bounding box center [1159, 71] width 488 height 24
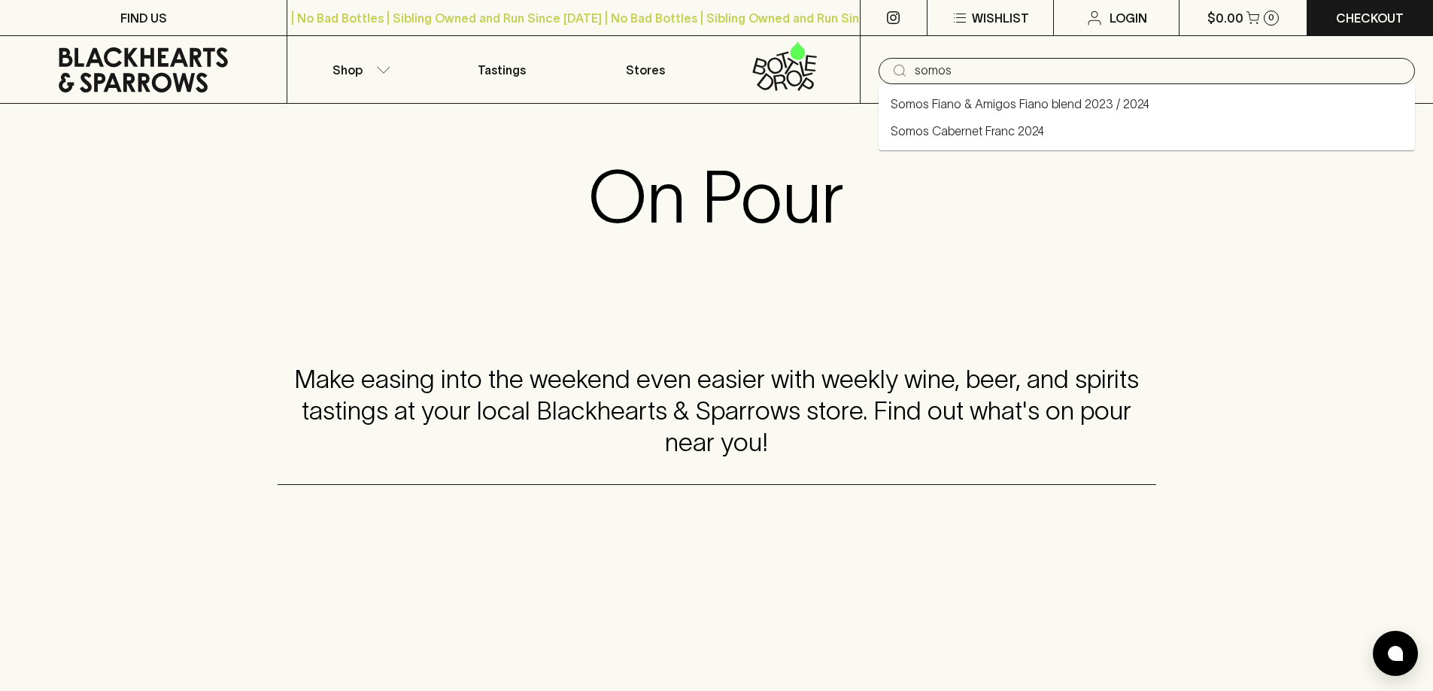
type input "somos"
